Goal: Task Accomplishment & Management: Complete application form

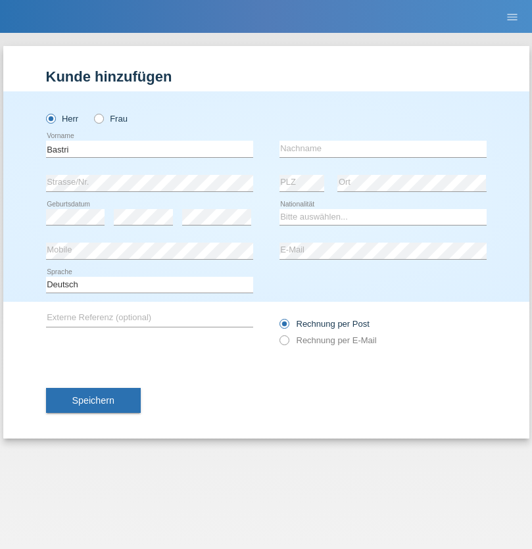
type input "Bastri"
click at [382, 148] on input "text" at bounding box center [382, 149] width 207 height 16
type input "Ajdari"
select select "MK"
select select "C"
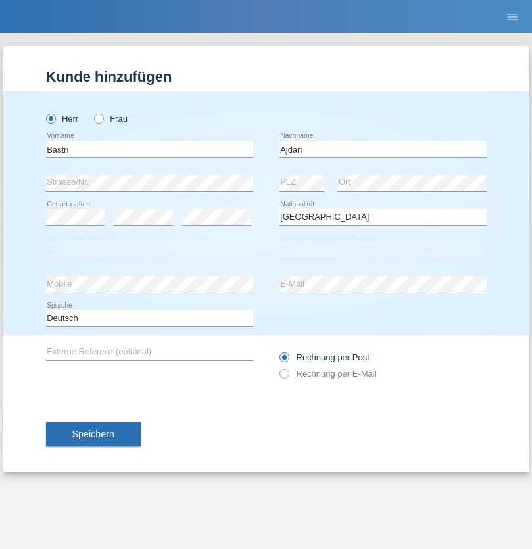
select select "01"
select select "02"
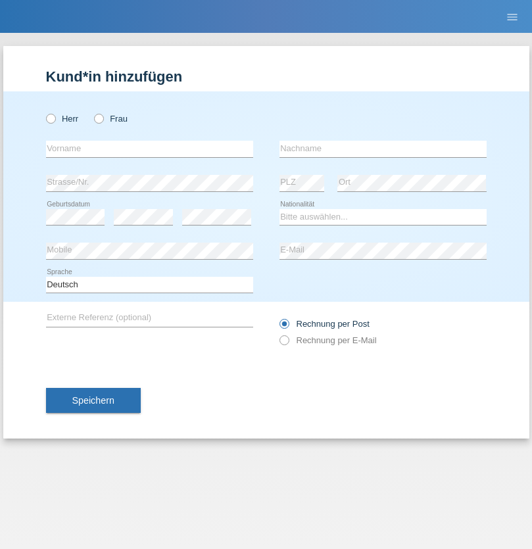
radio input "true"
click at [149, 148] on input "text" at bounding box center [149, 149] width 207 height 16
type input "Mateusz"
click at [382, 148] on input "text" at bounding box center [382, 149] width 207 height 16
type input "Wika"
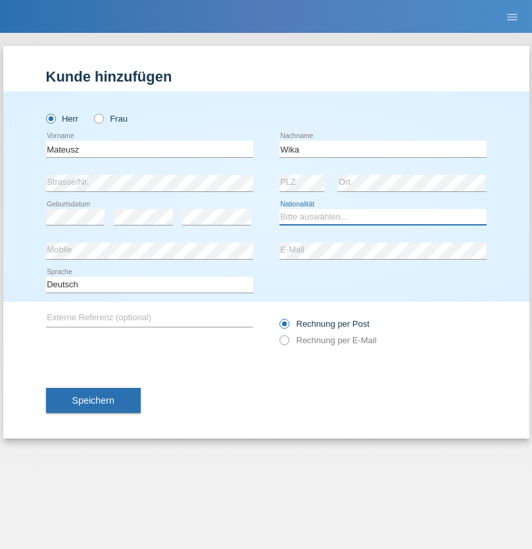
select select "PL"
select select "C"
select select "01"
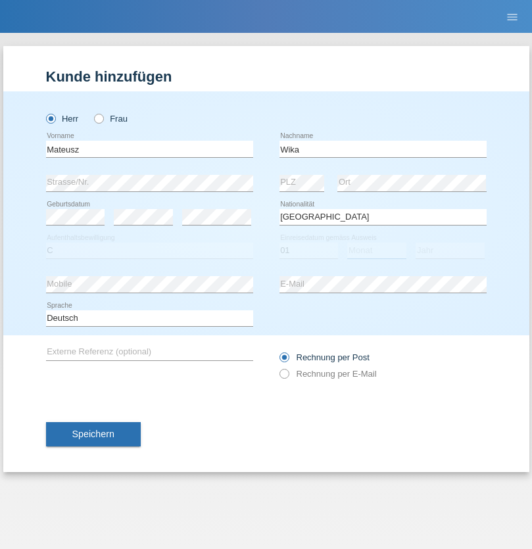
select select "09"
select select "2021"
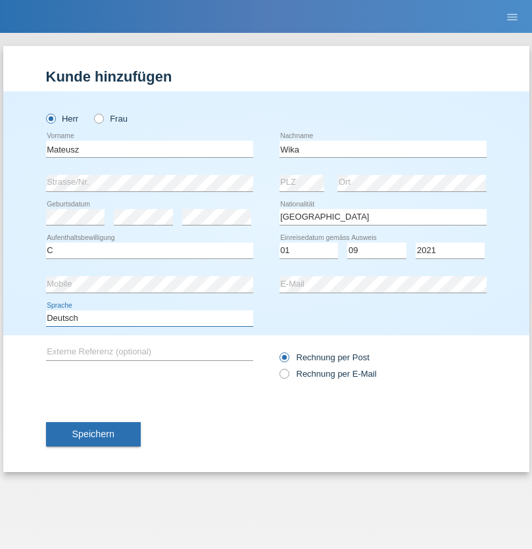
select select "en"
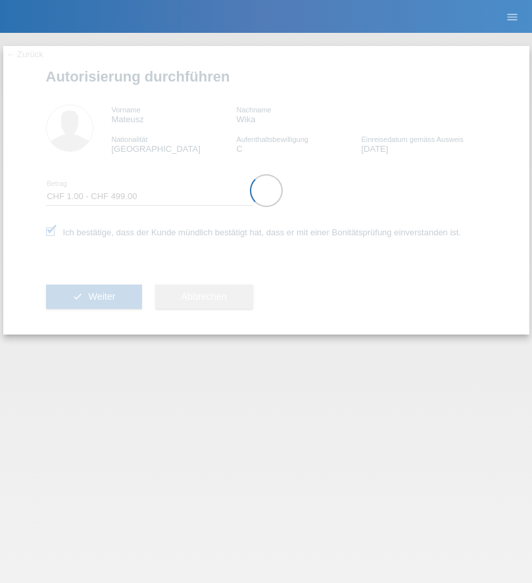
select select "1"
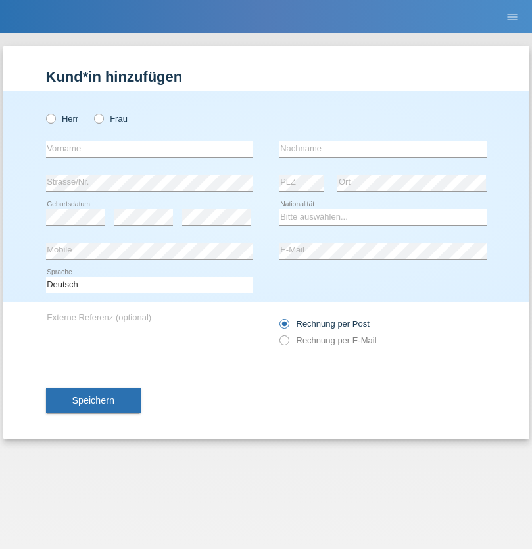
radio input "true"
click at [149, 148] on input "text" at bounding box center [149, 149] width 207 height 16
type input "Margarida"
click at [382, 148] on input "text" at bounding box center [382, 149] width 207 height 16
type input "Oliveira"
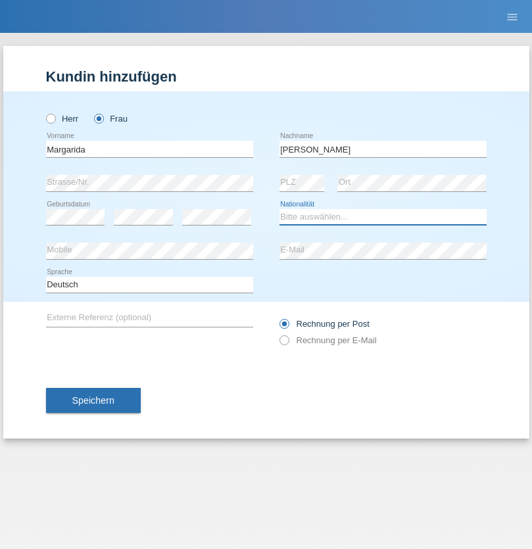
select select "CH"
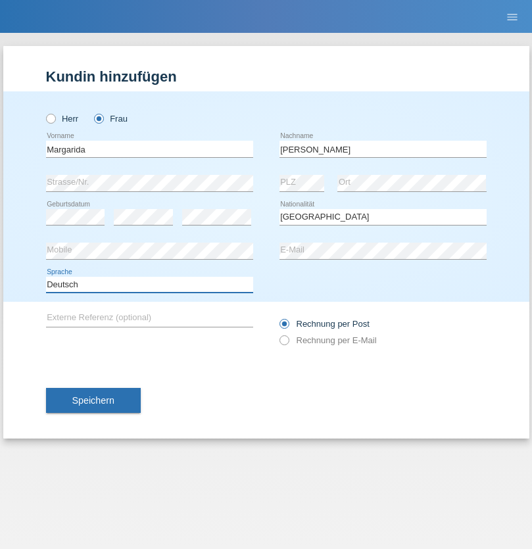
select select "en"
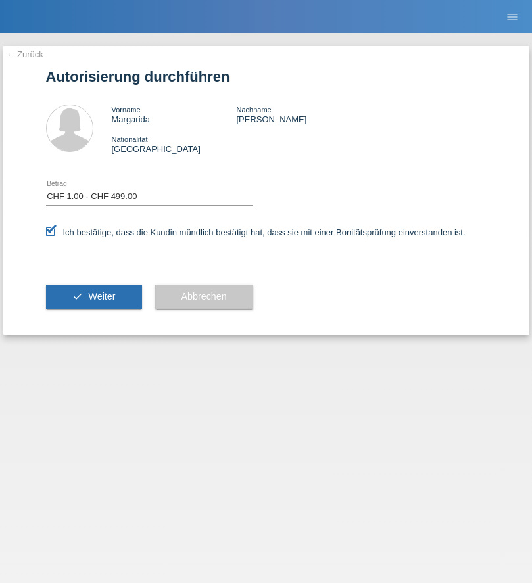
select select "1"
click at [93, 296] on span "Weiter" at bounding box center [101, 296] width 27 height 11
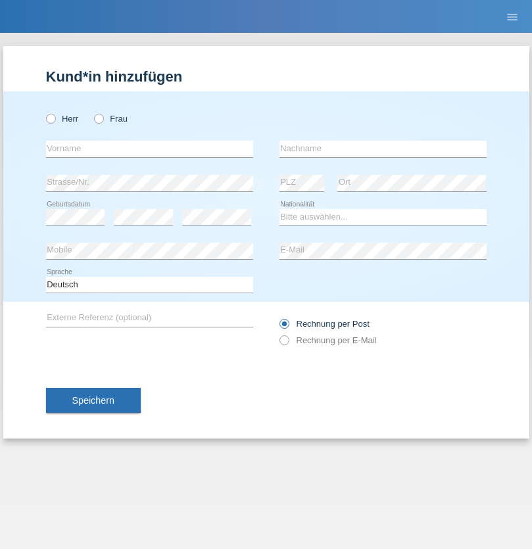
radio input "true"
click at [149, 148] on input "text" at bounding box center [149, 149] width 207 height 16
type input "Jean"
click at [382, 148] on input "text" at bounding box center [382, 149] width 207 height 16
type input "Zwyssig"
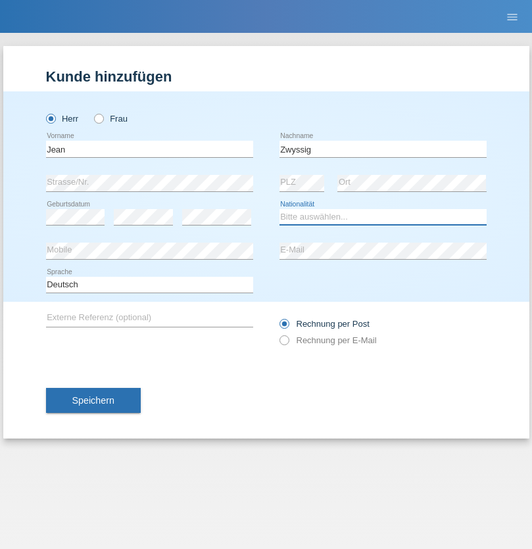
select select "CH"
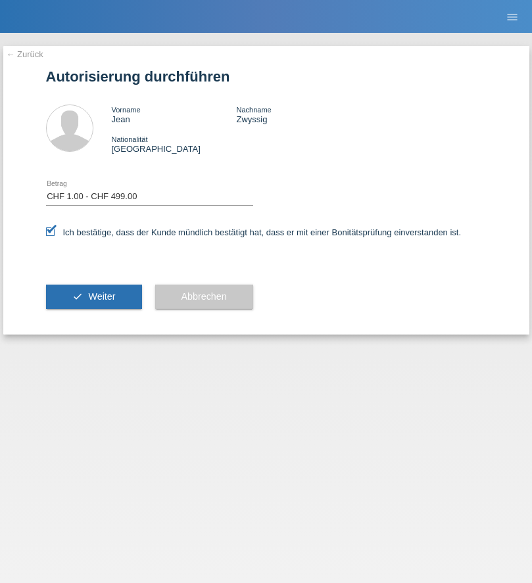
select select "1"
click at [93, 296] on span "Weiter" at bounding box center [101, 296] width 27 height 11
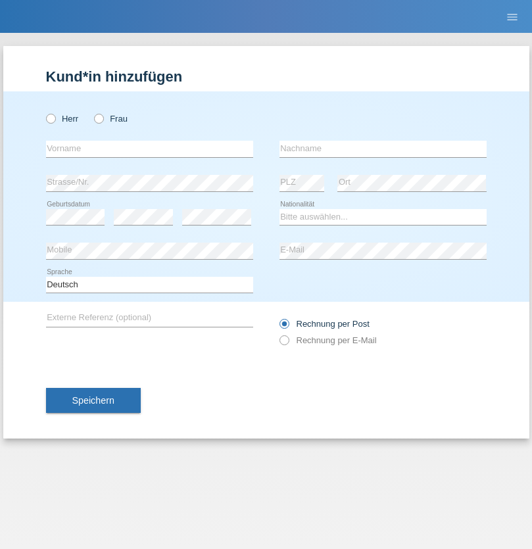
radio input "true"
click at [149, 148] on input "text" at bounding box center [149, 149] width 207 height 16
type input "Marco"
click at [382, 148] on input "text" at bounding box center [382, 149] width 207 height 16
type input "Paradiso"
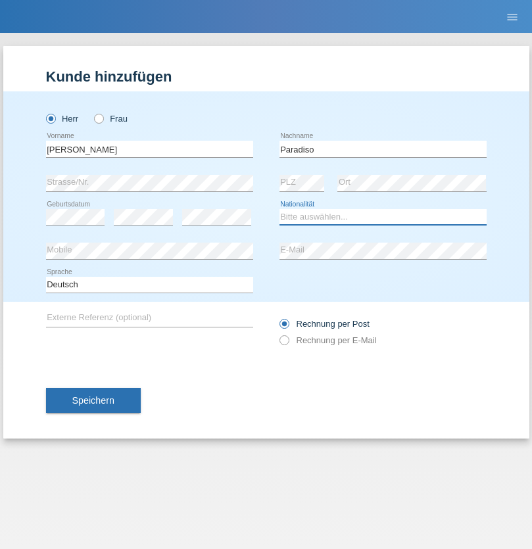
select select "CH"
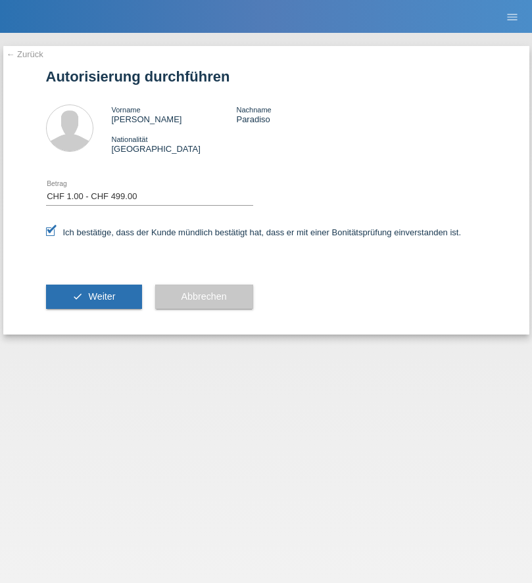
select select "1"
click at [93, 296] on span "Weiter" at bounding box center [101, 296] width 27 height 11
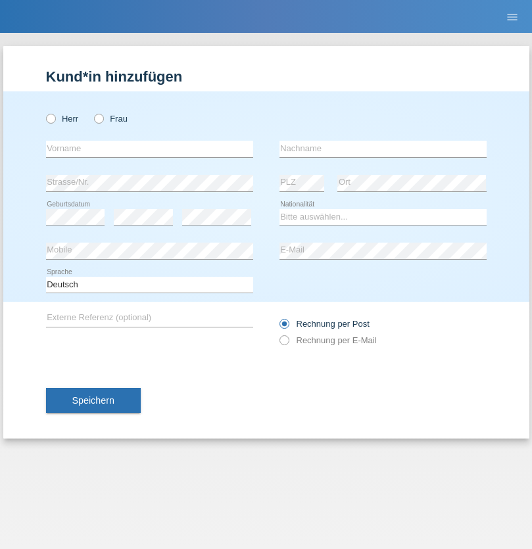
radio input "true"
click at [149, 148] on input "text" at bounding box center [149, 149] width 207 height 16
type input "[PERSON_NAME]"
click at [382, 148] on input "text" at bounding box center [382, 149] width 207 height 16
type input "Snegic"
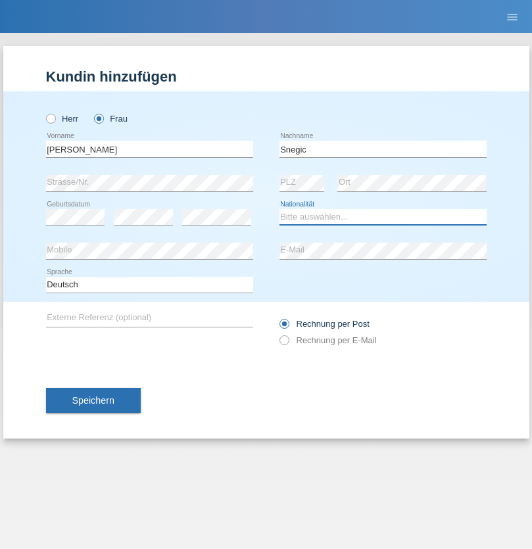
select select "CH"
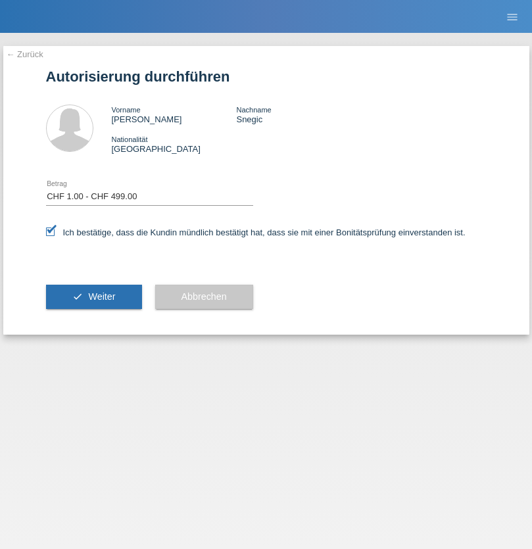
select select "1"
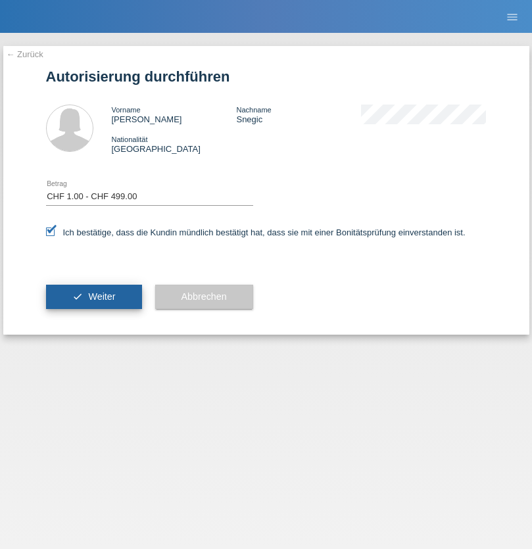
click at [93, 296] on span "Weiter" at bounding box center [101, 296] width 27 height 11
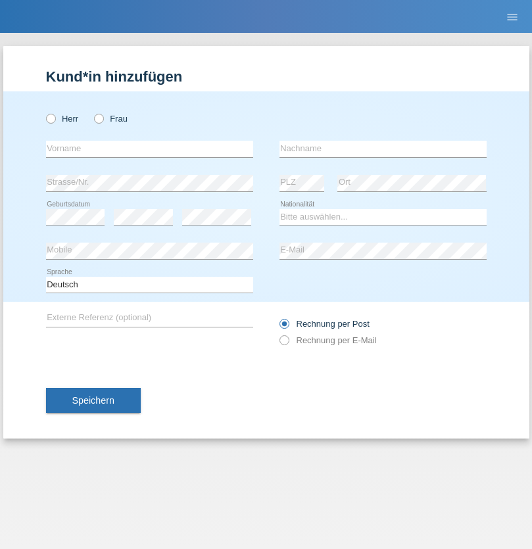
radio input "true"
click at [149, 148] on input "text" at bounding box center [149, 149] width 207 height 16
type input "[PERSON_NAME]"
click at [382, 148] on input "text" at bounding box center [382, 149] width 207 height 16
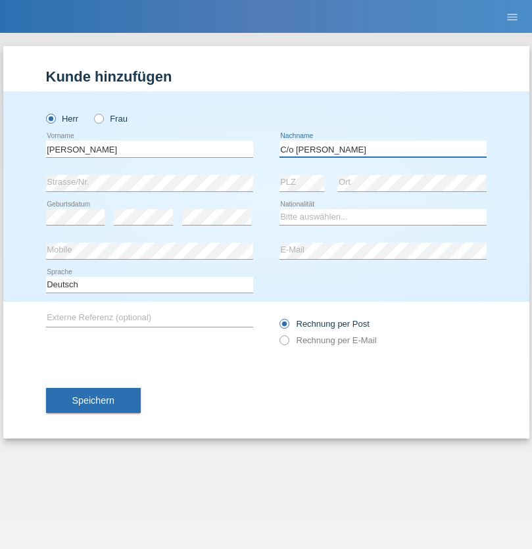
type input "C/o [PERSON_NAME]"
select select "IT"
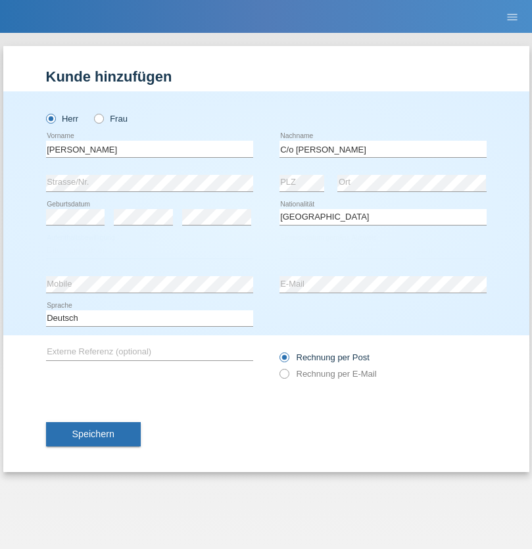
select select "C"
select select "01"
select select "06"
select select "2021"
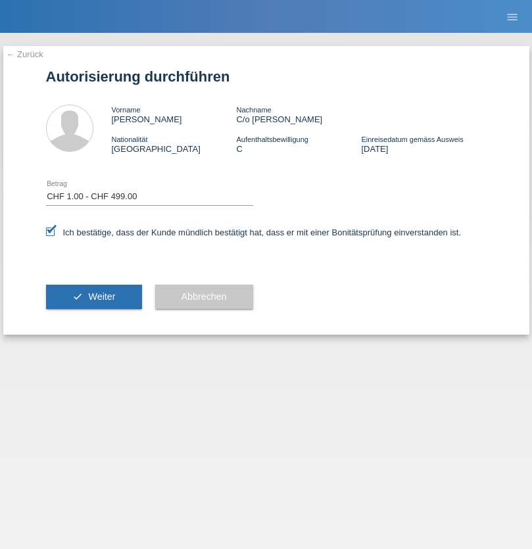
select select "1"
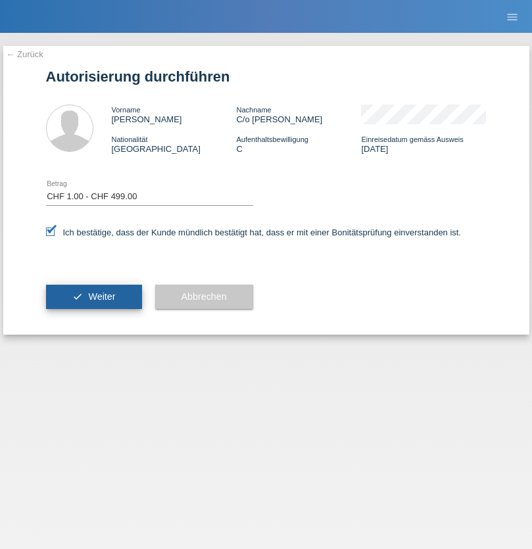
click at [93, 296] on span "Weiter" at bounding box center [101, 296] width 27 height 11
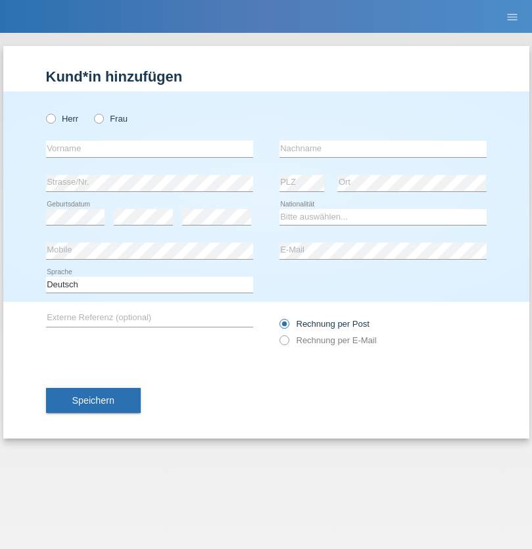
radio input "true"
click at [149, 148] on input "text" at bounding box center [149, 149] width 207 height 16
type input "[PERSON_NAME]"
click at [382, 148] on input "text" at bounding box center [382, 149] width 207 height 16
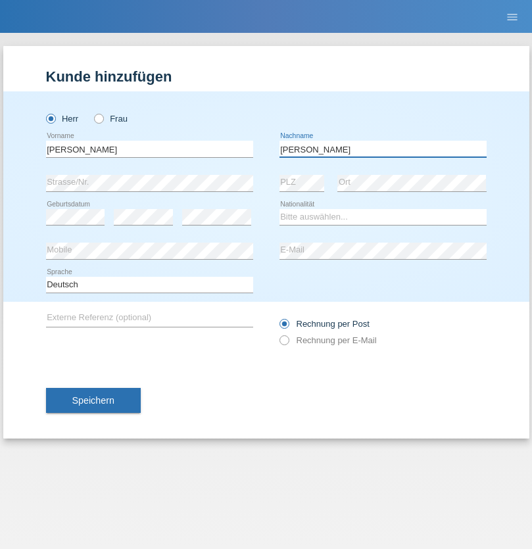
type input "[PERSON_NAME]"
select select "PL"
select select "C"
select select "16"
select select "04"
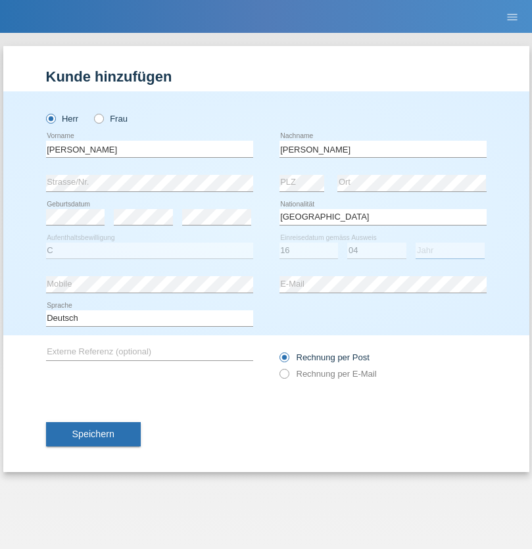
select select "2010"
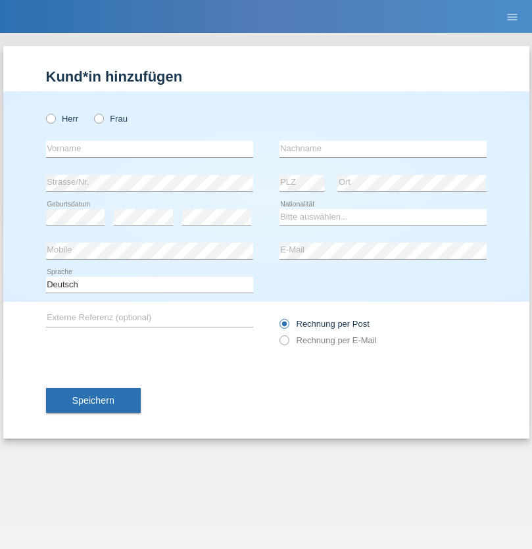
radio input "true"
click at [149, 148] on input "text" at bounding box center [149, 149] width 207 height 16
type input "Denise"
click at [382, 148] on input "text" at bounding box center [382, 149] width 207 height 16
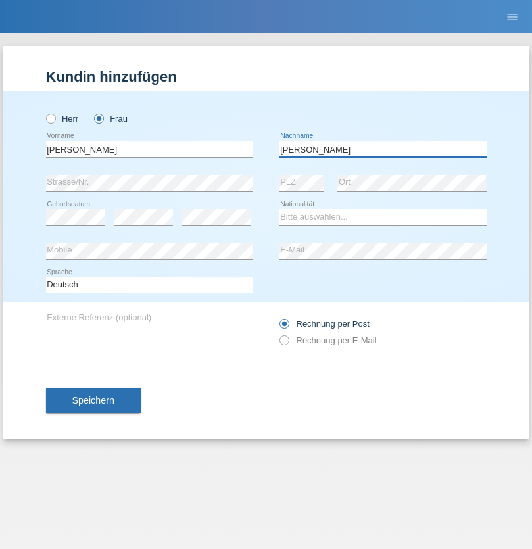
type input "Edward"
select select "CH"
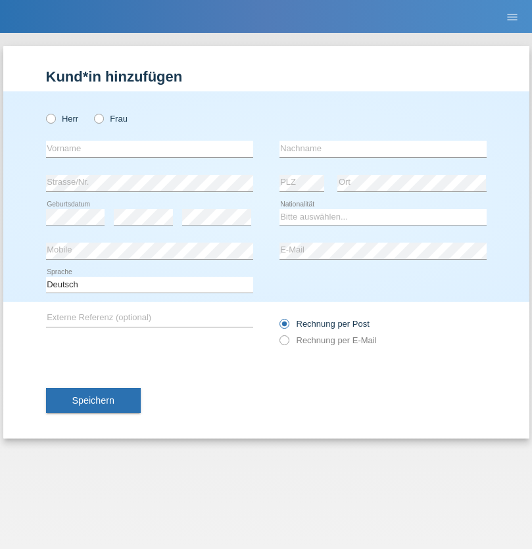
radio input "true"
click at [149, 148] on input "text" at bounding box center [149, 149] width 207 height 16
type input "[PERSON_NAME]"
click at [382, 148] on input "text" at bounding box center [382, 149] width 207 height 16
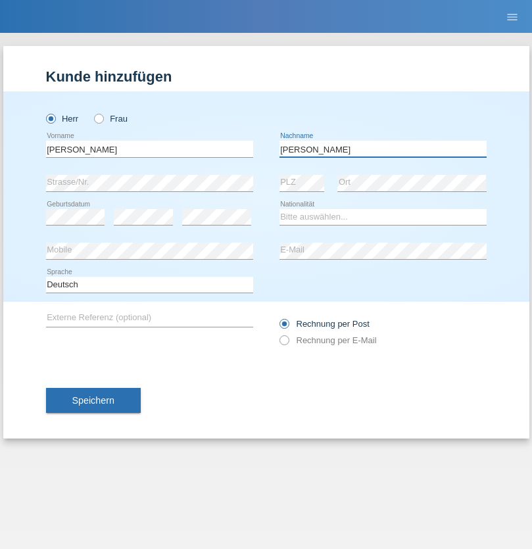
type input "[PERSON_NAME]"
select select "CH"
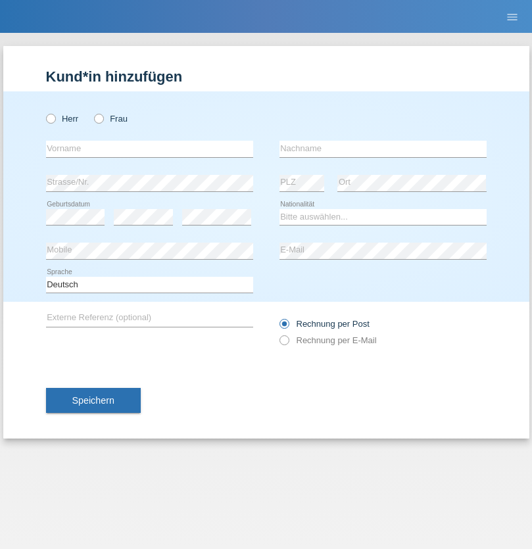
radio input "true"
click at [149, 148] on input "text" at bounding box center [149, 149] width 207 height 16
type input "Alban"
click at [382, 148] on input "text" at bounding box center [382, 149] width 207 height 16
type input "Selmonaj"
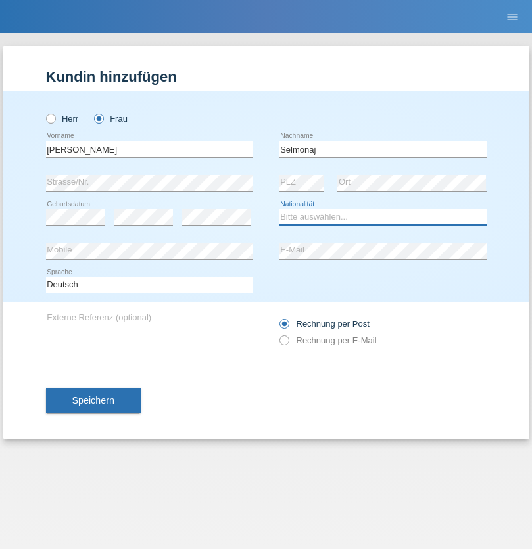
select select "CH"
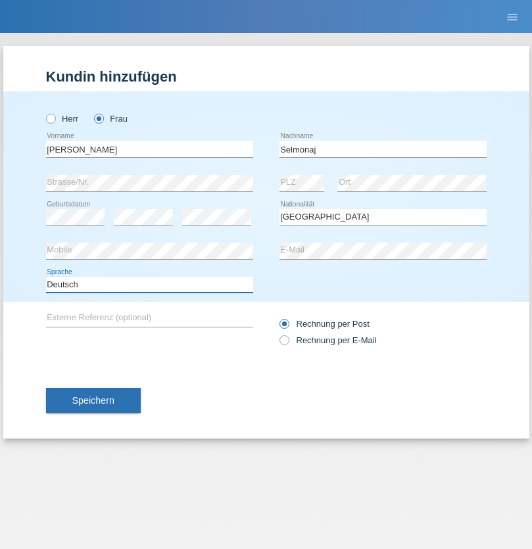
select select "en"
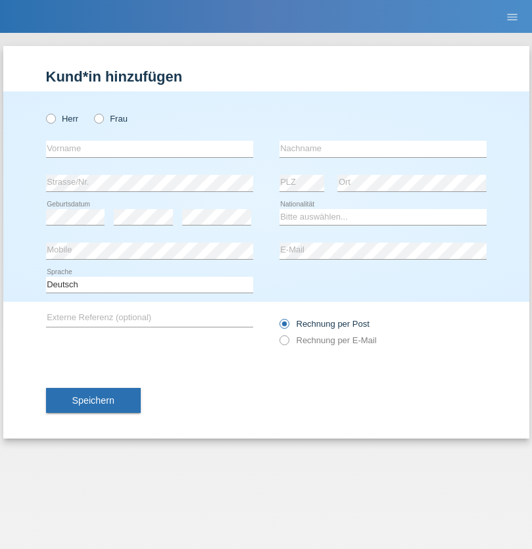
radio input "true"
click at [149, 148] on input "text" at bounding box center [149, 149] width 207 height 16
type input "Jens"
click at [382, 148] on input "text" at bounding box center [382, 149] width 207 height 16
type input "Mehlhorn"
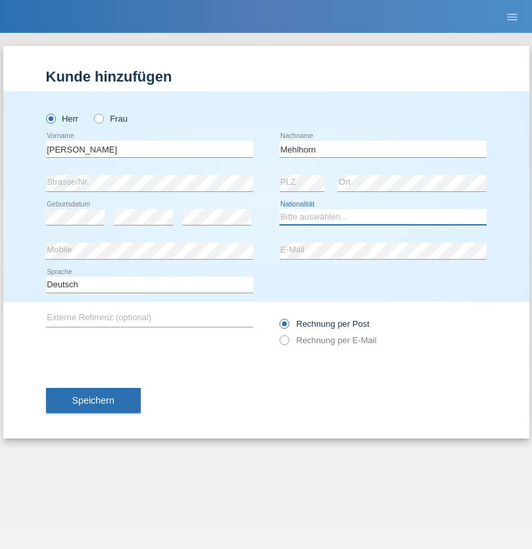
select select "CH"
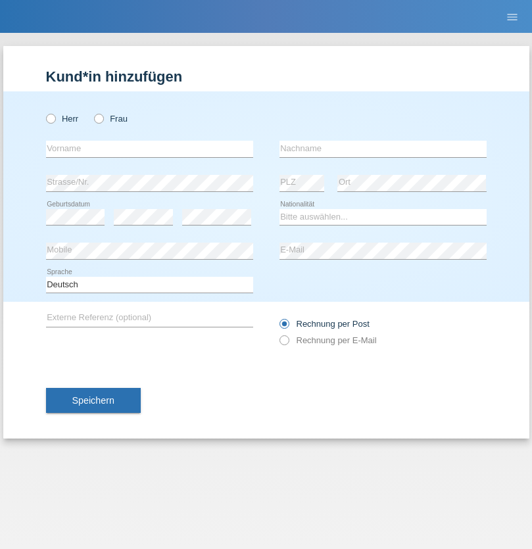
radio input "true"
click at [149, 148] on input "text" at bounding box center [149, 149] width 207 height 16
type input "[PERSON_NAME]"
click at [382, 148] on input "text" at bounding box center [382, 149] width 207 height 16
type input "Papuc"
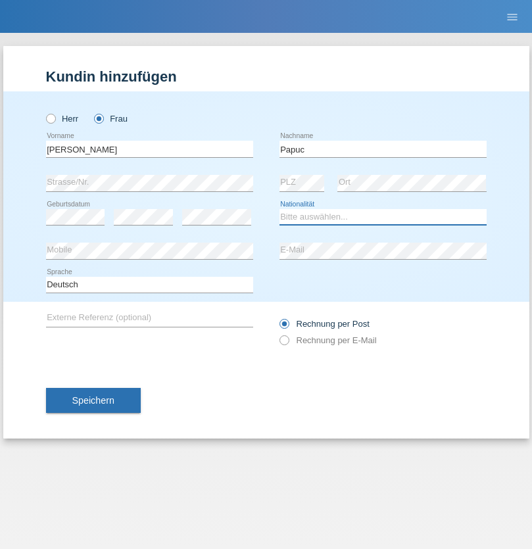
select select "RO"
select select "C"
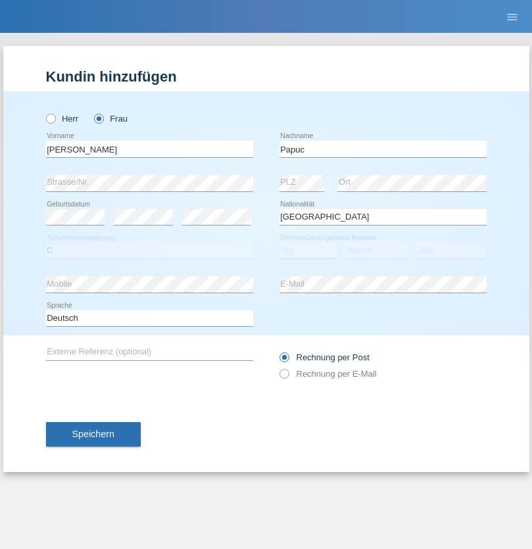
select select "30"
select select "07"
select select "2019"
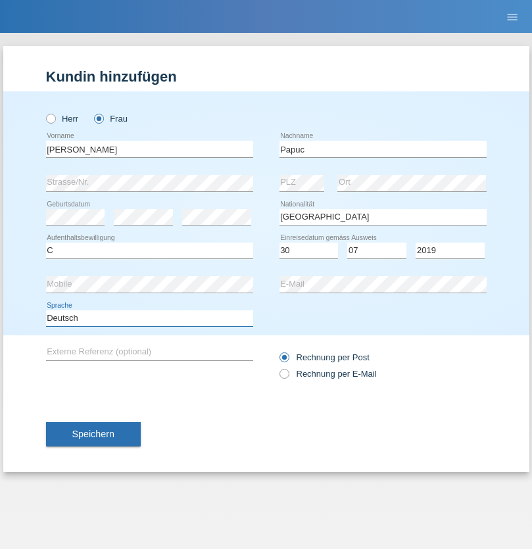
select select "en"
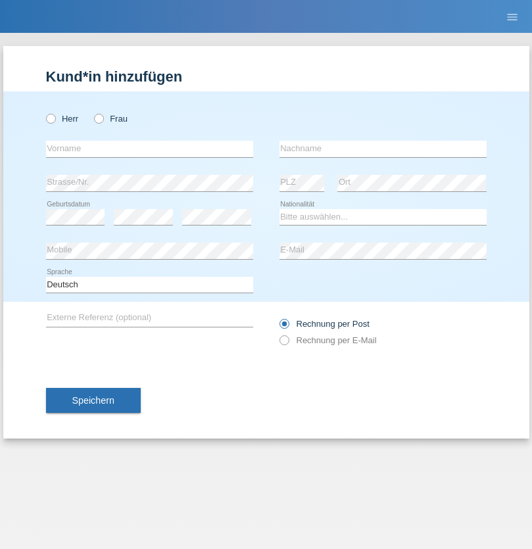
radio input "true"
click at [149, 148] on input "text" at bounding box center [149, 149] width 207 height 16
type input "Dikbaş"
click at [382, 148] on input "text" at bounding box center [382, 149] width 207 height 16
type input "Nuray"
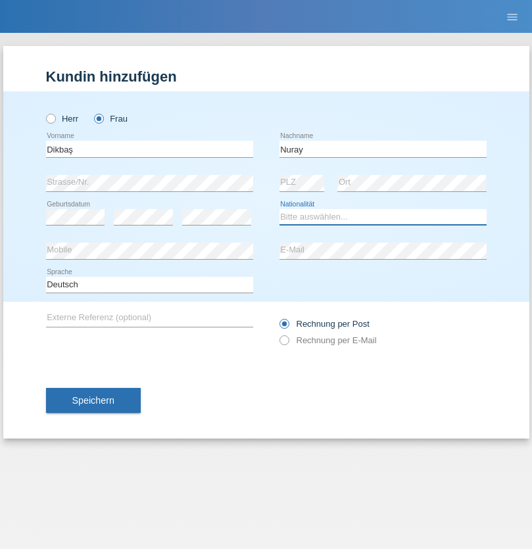
select select "TR"
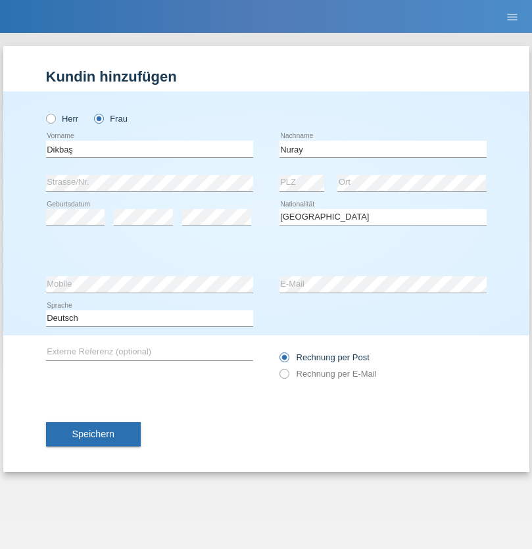
select select "C"
select select "09"
select select "11"
select select "1994"
